Goal: Task Accomplishment & Management: Manage account settings

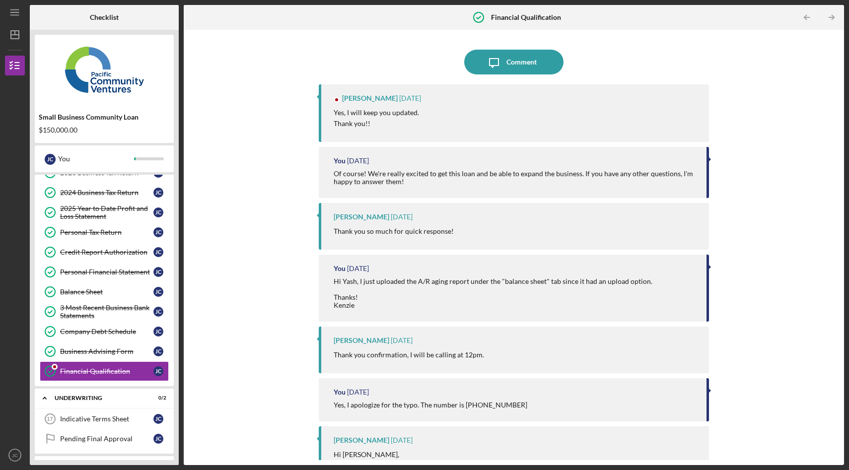
scroll to position [98, 0]
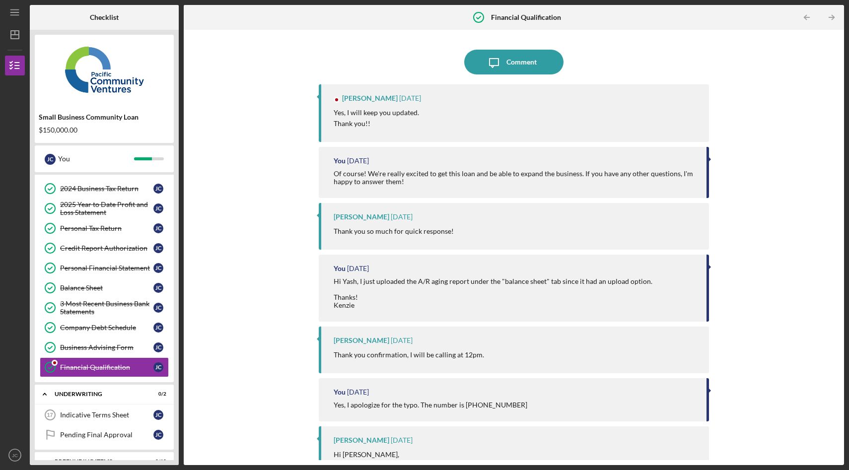
click at [443, 125] on div "Yes, I will keep you updated. Thank you!!" at bounding box center [516, 118] width 365 height 22
click at [249, 209] on div "Icon/Message Comment [PERSON_NAME] [DATE] Yes, I will keep you updated. Thank y…" at bounding box center [514, 247] width 650 height 425
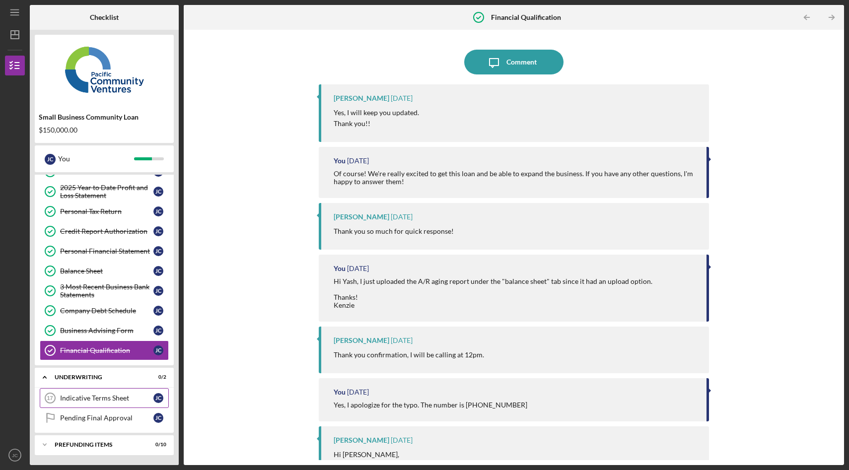
click at [95, 402] on div "Indicative Terms Sheet" at bounding box center [106, 398] width 93 height 8
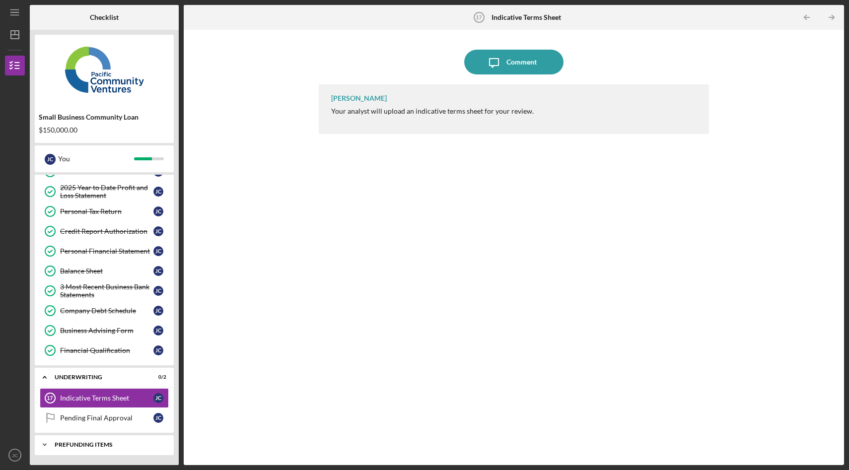
click at [89, 447] on div "Prefunding Items" at bounding box center [108, 445] width 107 height 6
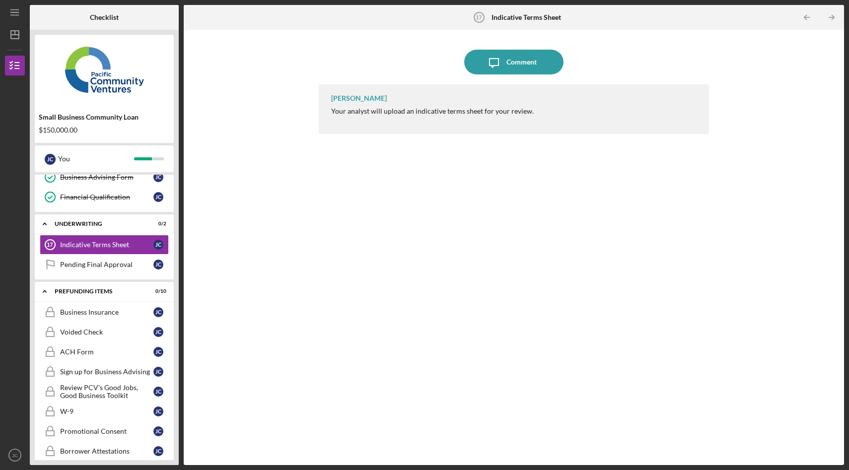
scroll to position [277, 0]
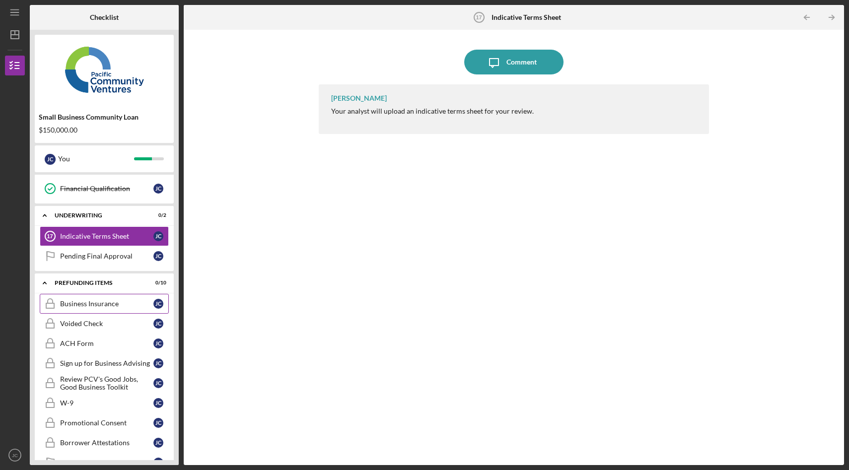
click at [99, 304] on div "Business Insurance" at bounding box center [106, 304] width 93 height 8
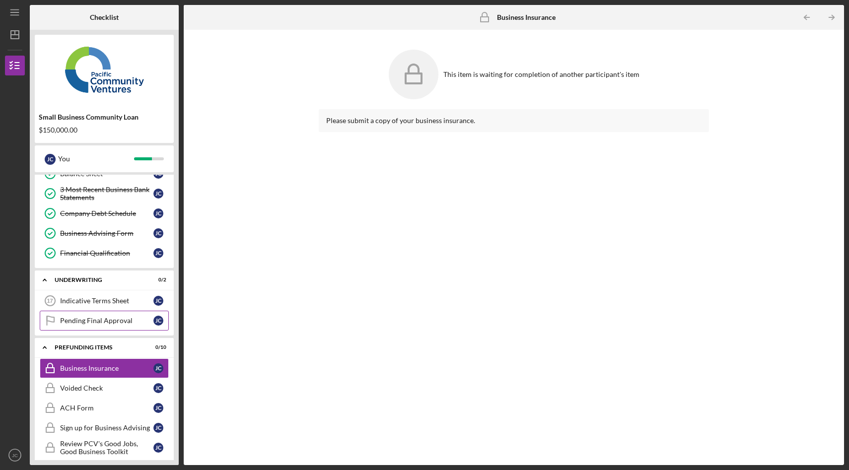
scroll to position [211, 0]
